Goal: Information Seeking & Learning: Learn about a topic

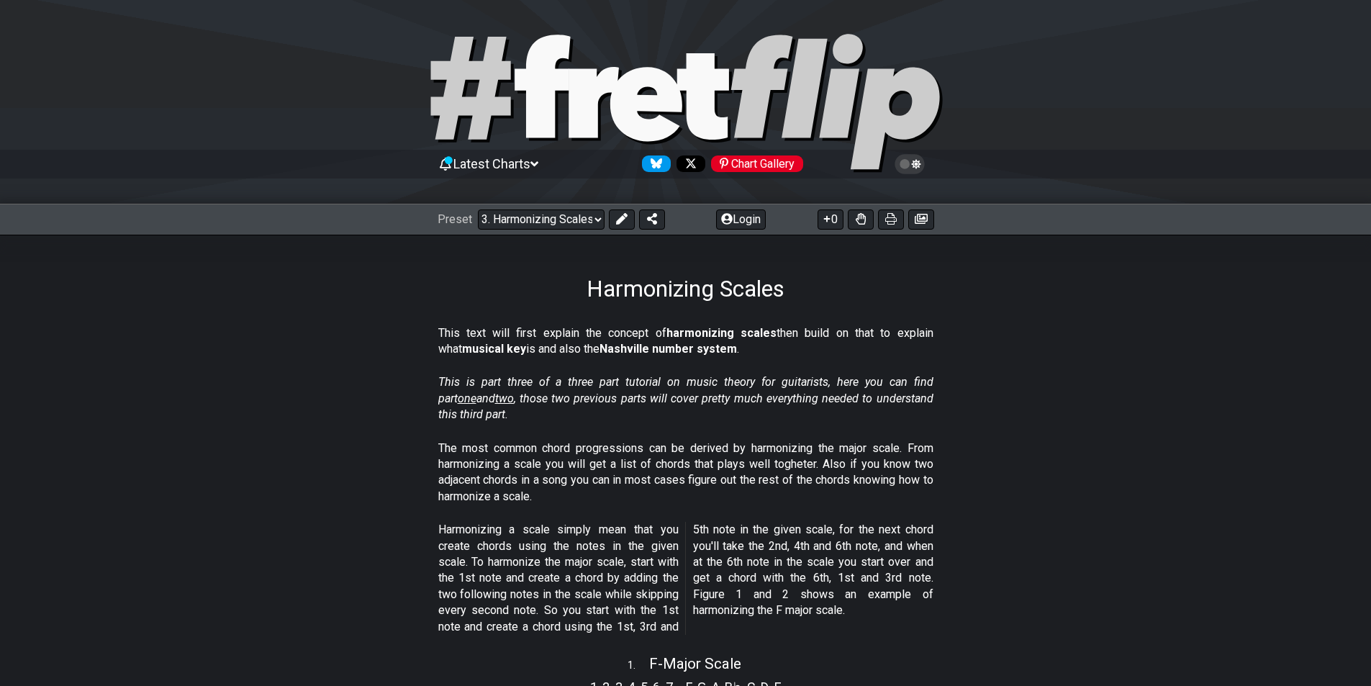
click at [495, 400] on span "two" at bounding box center [504, 399] width 19 height 14
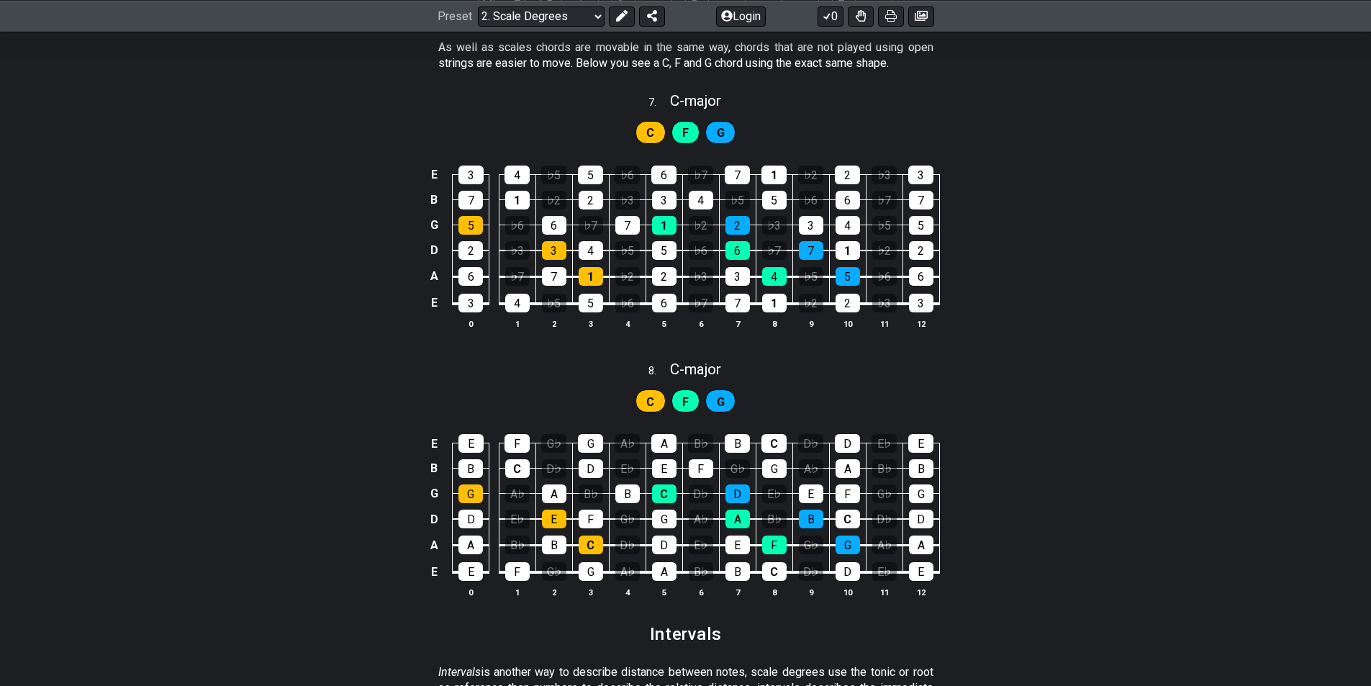
scroll to position [3095, 0]
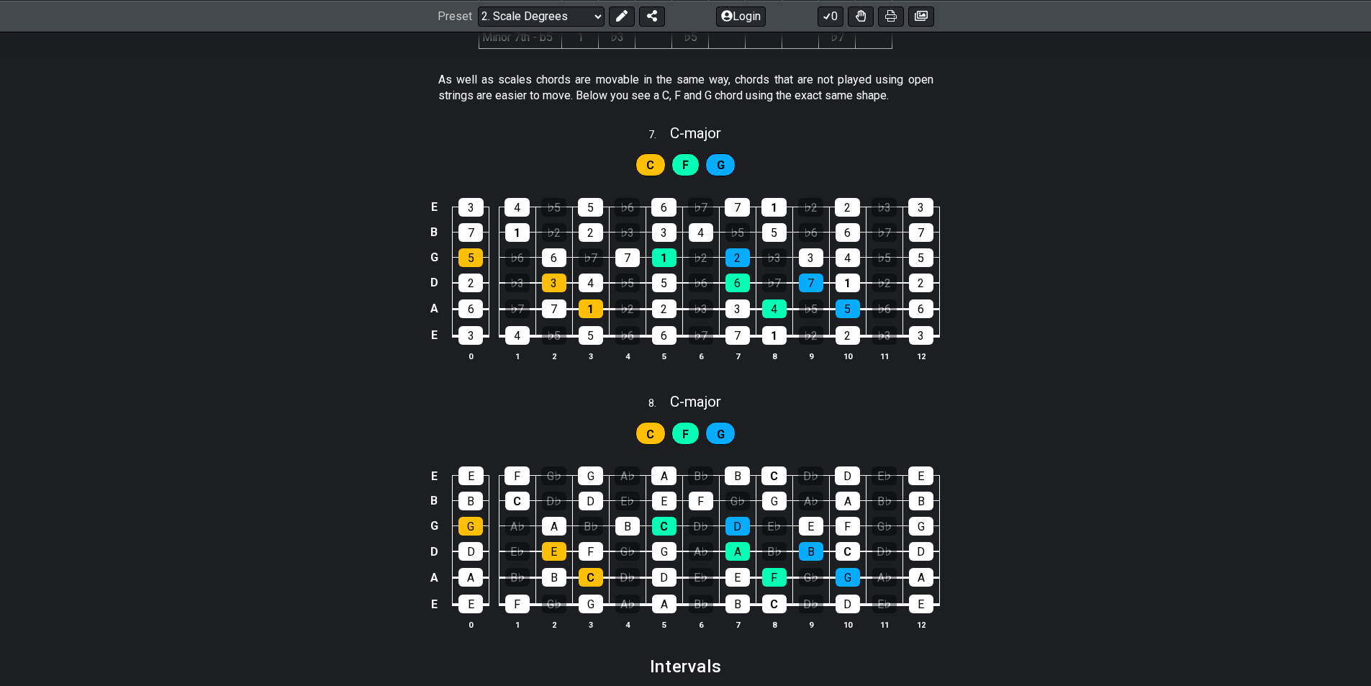
drag, startPoint x: 428, startPoint y: 156, endPoint x: 706, endPoint y: 146, distance: 278.7
click at [788, 207] on section "C F G E 3 4 ♭5 5 ♭6 6 ♭7 7 1 ♭2 2 ♭3 3 B 7 1 ♭2 2 ♭3 3 4 ♭5 5 ♭6 6 ♭7 7 G 5 ♭6 …" at bounding box center [685, 262] width 1371 height 238
drag, startPoint x: 605, startPoint y: 120, endPoint x: 803, endPoint y: 211, distance: 217.7
click at [792, 228] on div "7 . C - major C F G E 3 4 ♭5 5 ♭6 6 ♭7 7 1 ♭2 2 ♭3 3 B 7 1 ♭2 2 ♭3 3 4 ♭5 5 ♭6 …" at bounding box center [685, 249] width 1371 height 266
drag, startPoint x: 730, startPoint y: 114, endPoint x: 767, endPoint y: 626, distance: 513.8
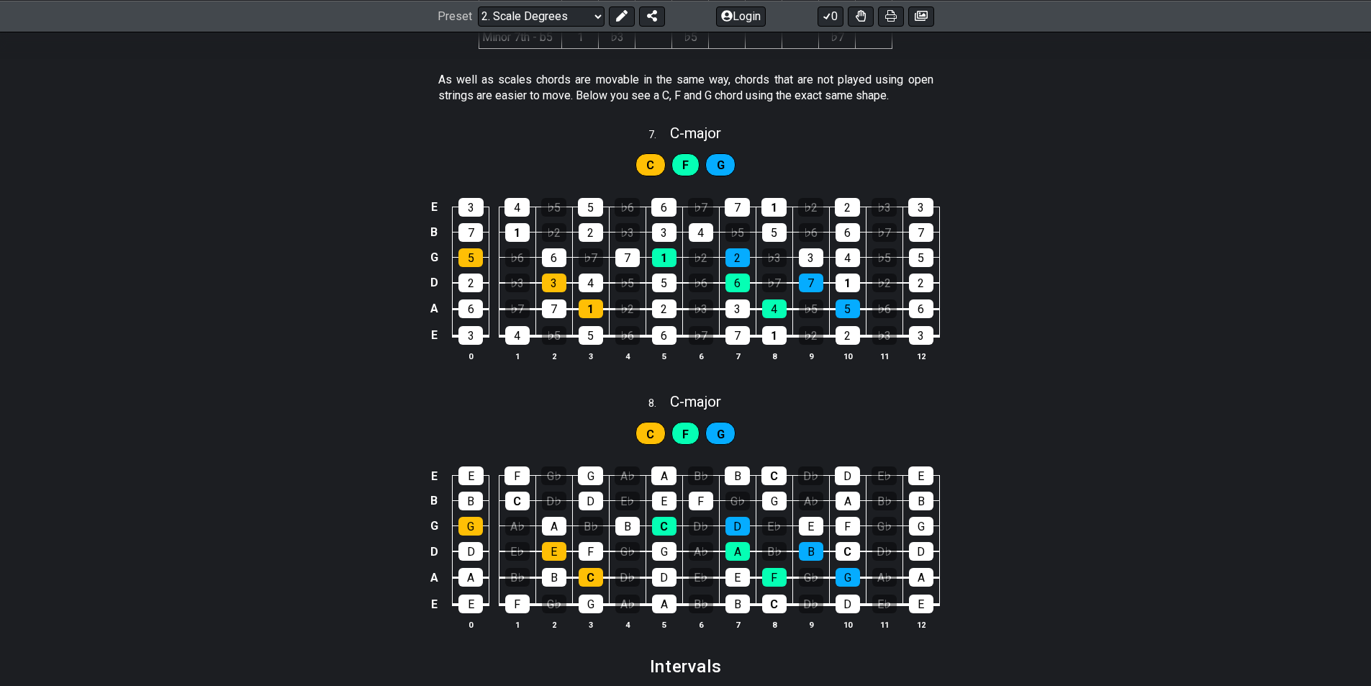
drag, startPoint x: 695, startPoint y: 109, endPoint x: 857, endPoint y: 671, distance: 584.3
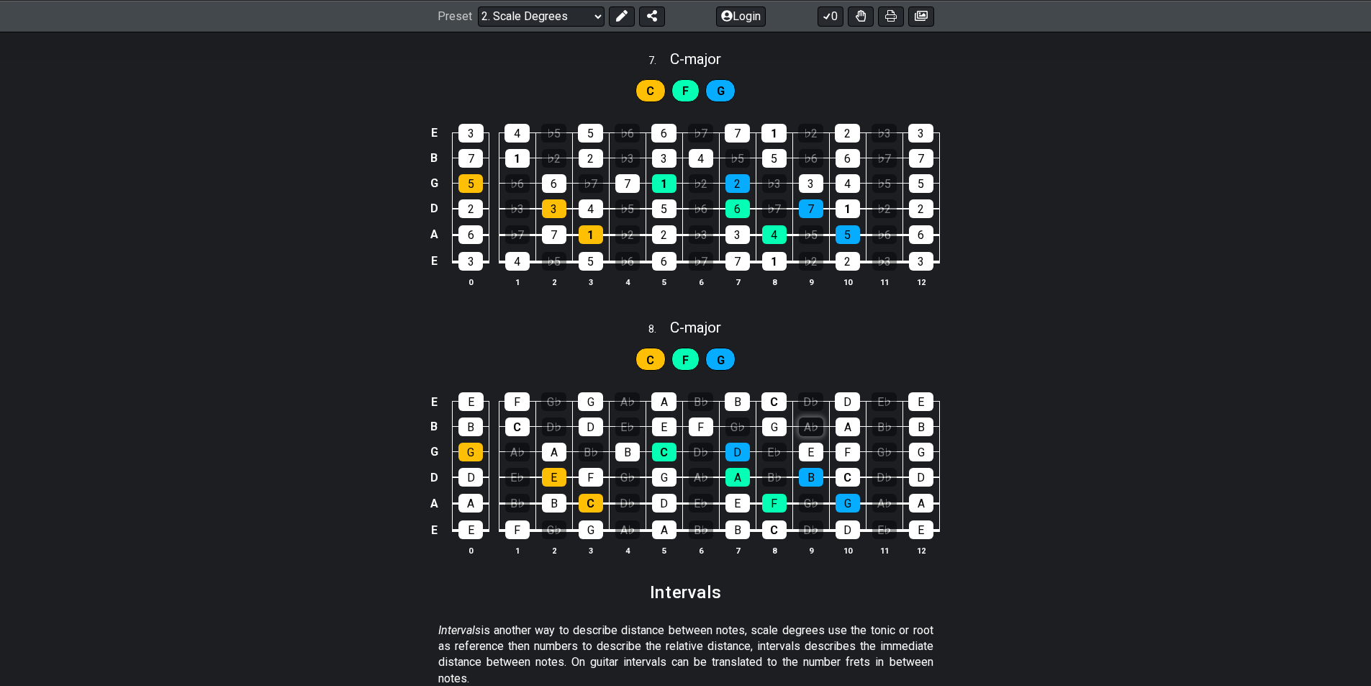
scroll to position [3147, 0]
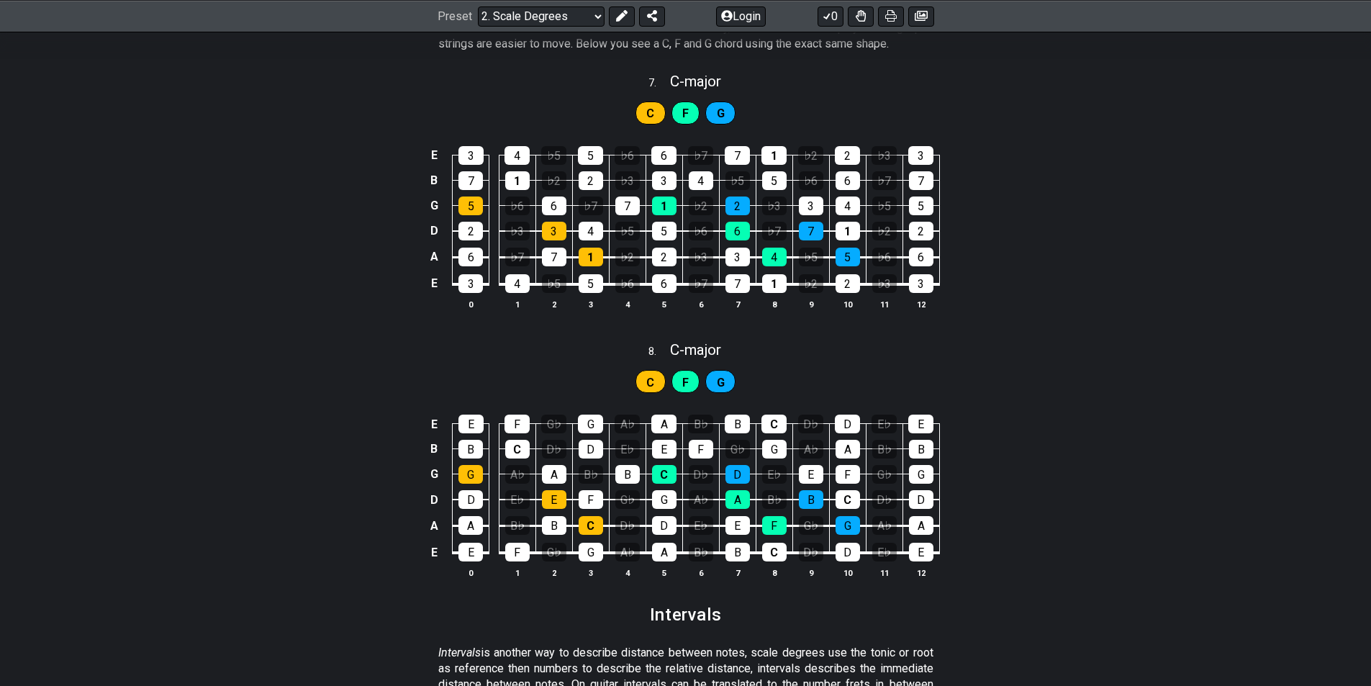
drag, startPoint x: 370, startPoint y: 167, endPoint x: 1003, endPoint y: 281, distance: 642.8
click at [990, 272] on div "E 3 4 ♭5 5 ♭6 6 ♭7 7 1 ♭2 2 ♭3 3 B 7 1 ♭2 2 ♭3 3 4 ♭5 5 ♭6 6 ♭7 7 G 5 ♭6 6 ♭7 7…" at bounding box center [685, 228] width 1371 height 202
drag, startPoint x: 994, startPoint y: 309, endPoint x: 370, endPoint y: 144, distance: 645.5
click at [358, 155] on div "E 3 4 ♭5 5 ♭6 6 ♭7 7 1 ♭2 2 ♭3 3 B 7 1 ♭2 2 ♭3 3 4 ♭5 5 ♭6 6 ♭7 7 G 5 ♭6 6 ♭7 7…" at bounding box center [685, 228] width 1371 height 202
drag, startPoint x: 417, startPoint y: 107, endPoint x: 729, endPoint y: 306, distance: 370.2
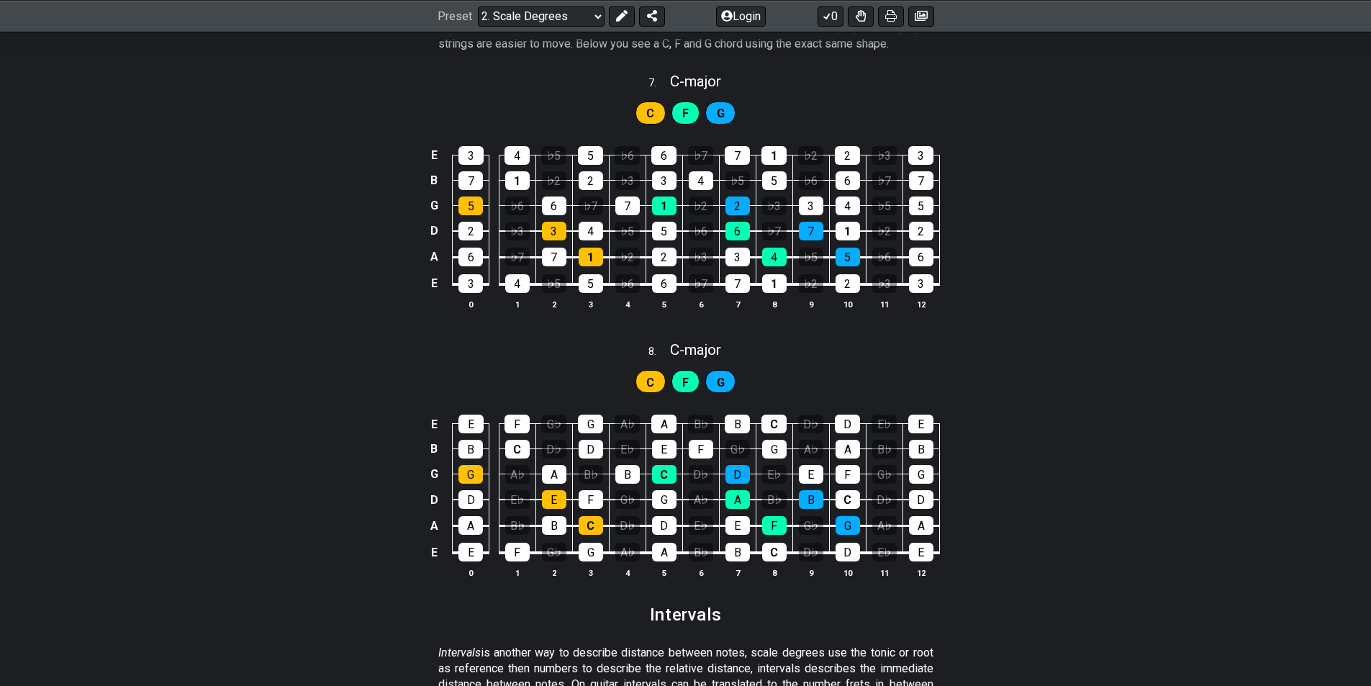
click at [636, 320] on section "C F G E 3 4 ♭5 5 ♭6 6 ♭7 7 1 ♭2 2 ♭3 3 B 7 1 ♭2 2 ♭3 3 4 ♭5 5 ♭6 6 ♭7 7 G 5 ♭6 …" at bounding box center [685, 210] width 1371 height 238
click at [923, 17] on icon at bounding box center [921, 16] width 13 height 12
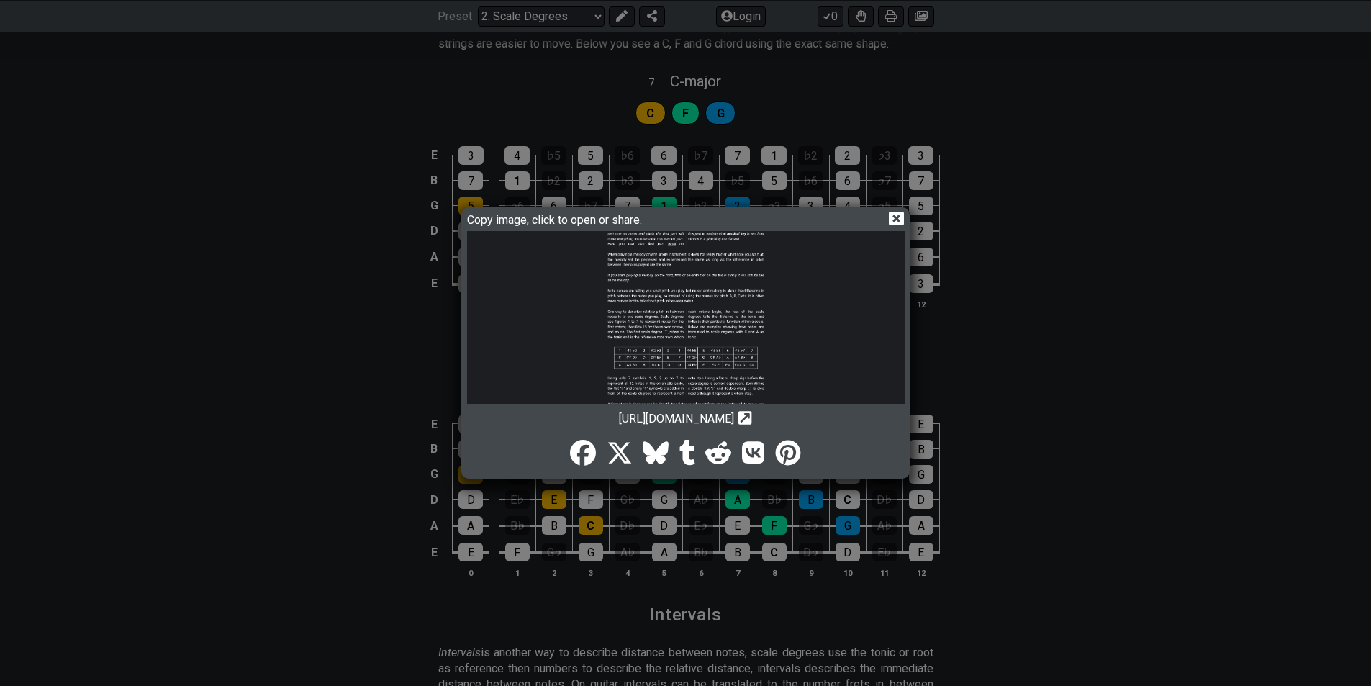
scroll to position [0, 0]
click at [899, 218] on icon at bounding box center [896, 219] width 15 height 14
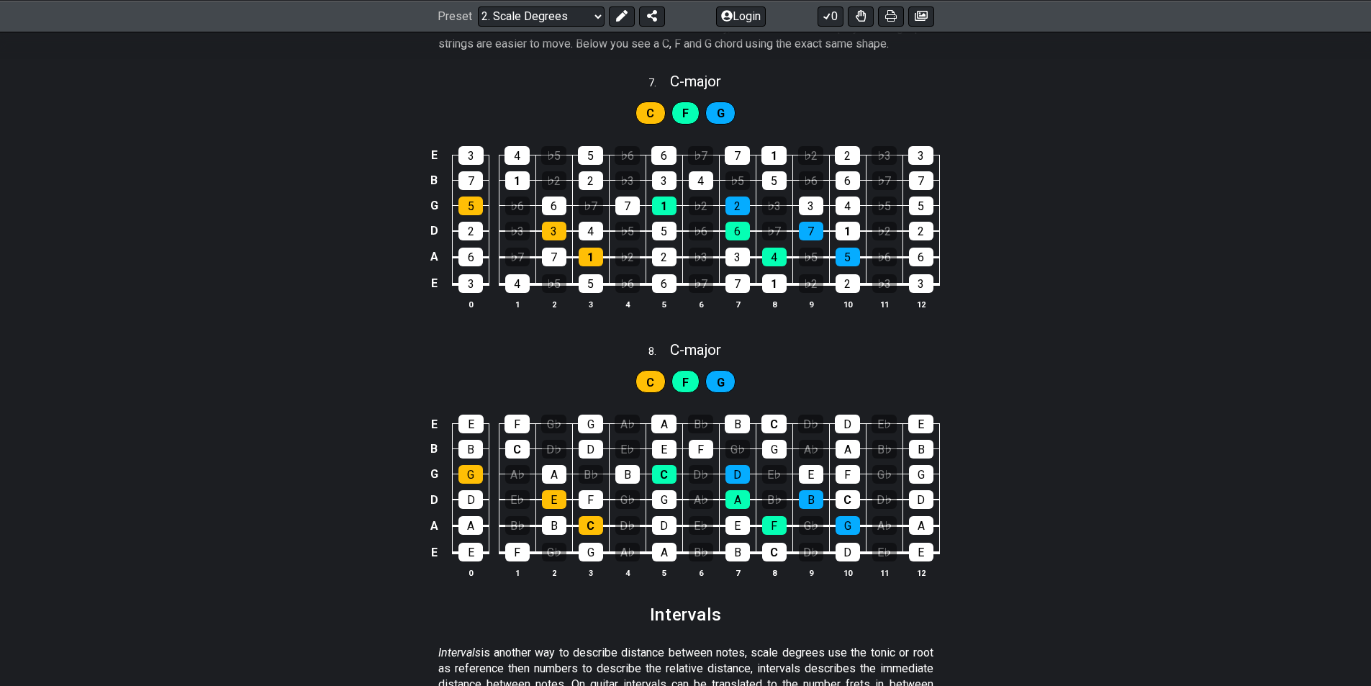
drag, startPoint x: 695, startPoint y: 75, endPoint x: 1029, endPoint y: 119, distance: 337.6
click at [1029, 119] on div "C F G" at bounding box center [685, 109] width 1371 height 36
click at [596, 13] on select "Welcome to #fretflip! Initial Preset Custom Preset Minor Pentatonic Major Penta…" at bounding box center [541, 16] width 127 height 20
click at [596, 16] on select "Welcome to #fretflip! Initial Preset Custom Preset Minor Pentatonic Major Penta…" at bounding box center [541, 16] width 127 height 20
click at [594, 13] on select "Welcome to #fretflip! Initial Preset Custom Preset Minor Pentatonic Major Penta…" at bounding box center [541, 16] width 127 height 20
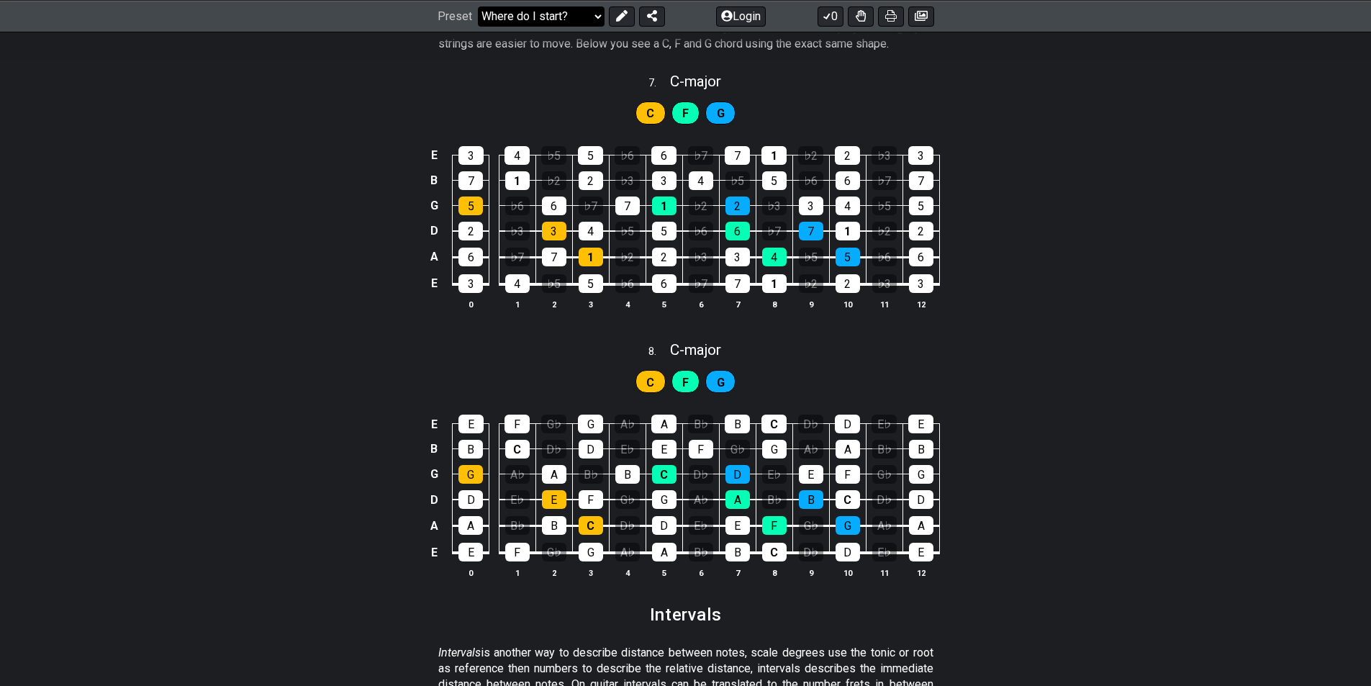
click at [478, 26] on select "Welcome to #fretflip! Initial Preset Custom Preset Minor Pentatonic Major Penta…" at bounding box center [541, 16] width 127 height 20
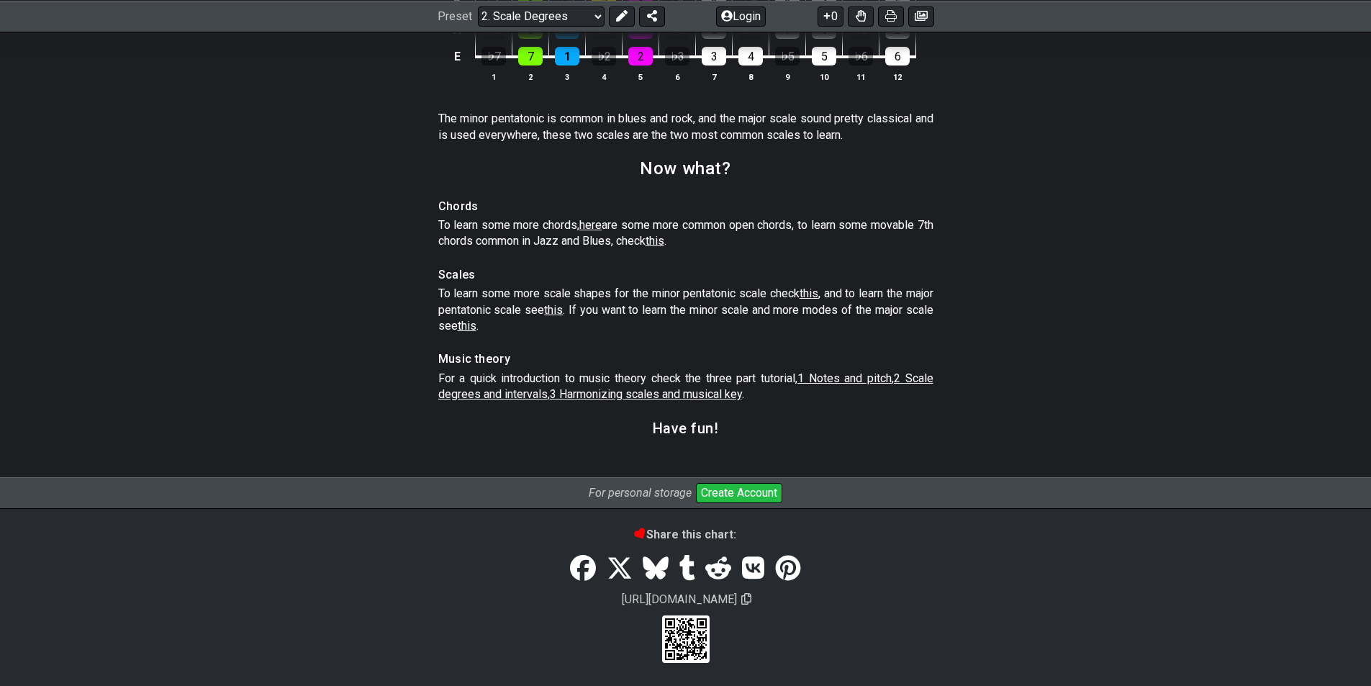
select select "/beginner-guitar"
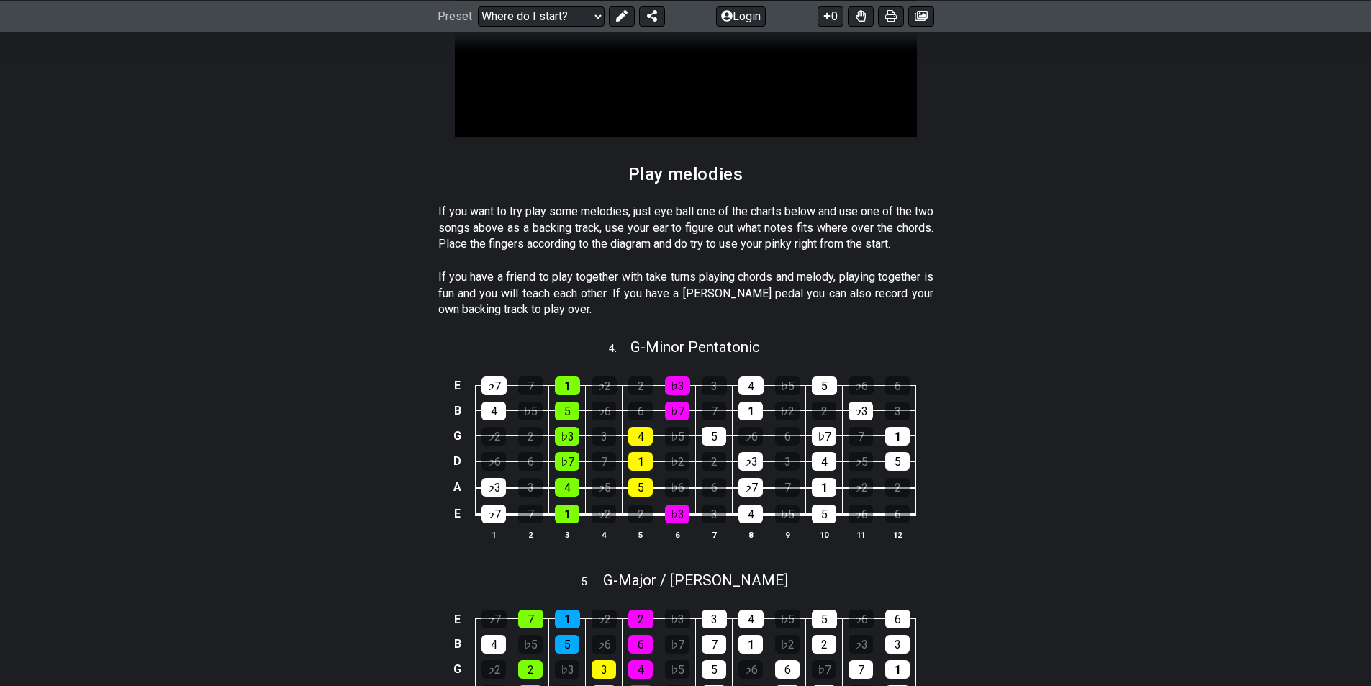
scroll to position [1288, 0]
